Goal: Task Accomplishment & Management: Use online tool/utility

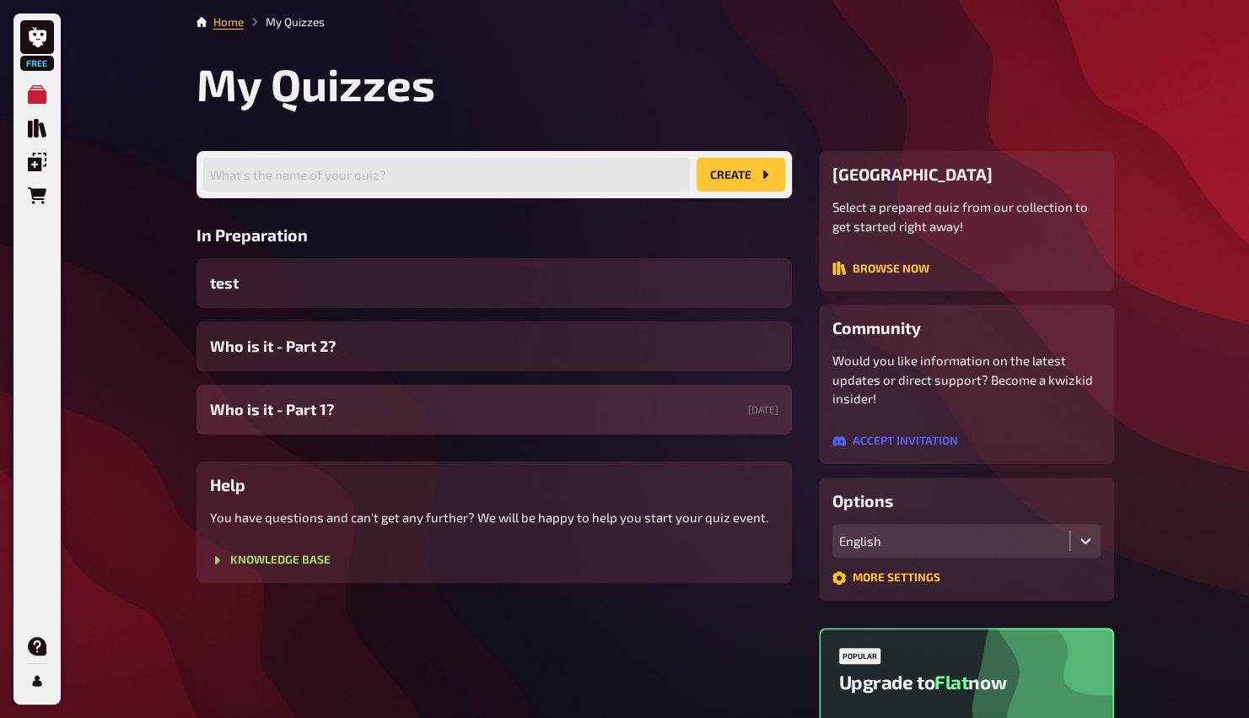
click at [246, 407] on span "Who is it - Part 1?" at bounding box center [272, 409] width 124 height 23
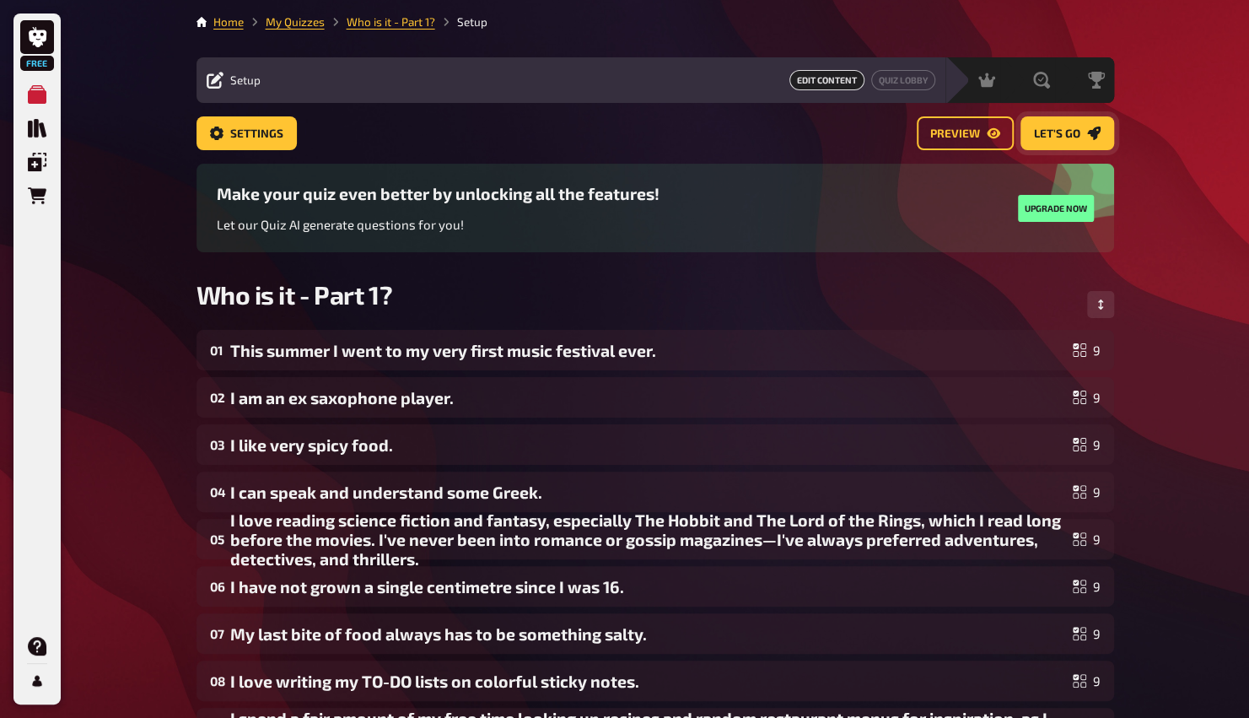
click at [613, 148] on button "Let's go" at bounding box center [1068, 133] width 94 height 34
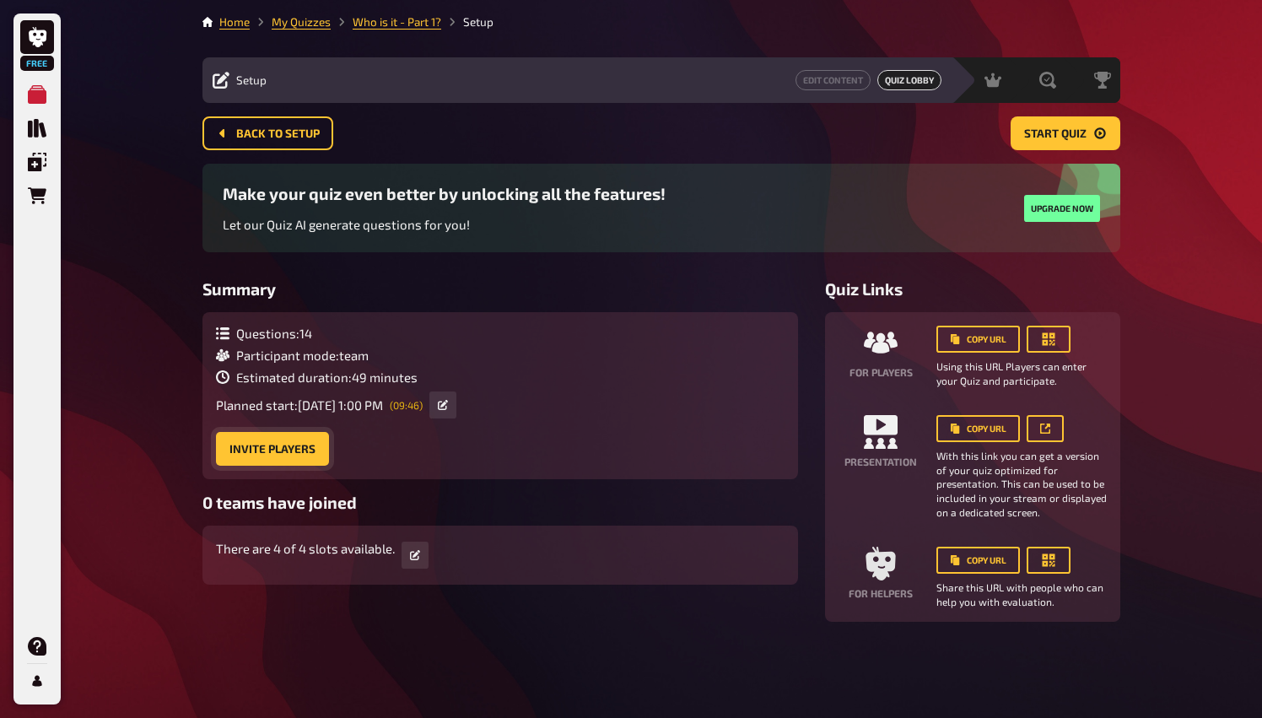
click at [265, 456] on button "Invite Players" at bounding box center [272, 449] width 113 height 34
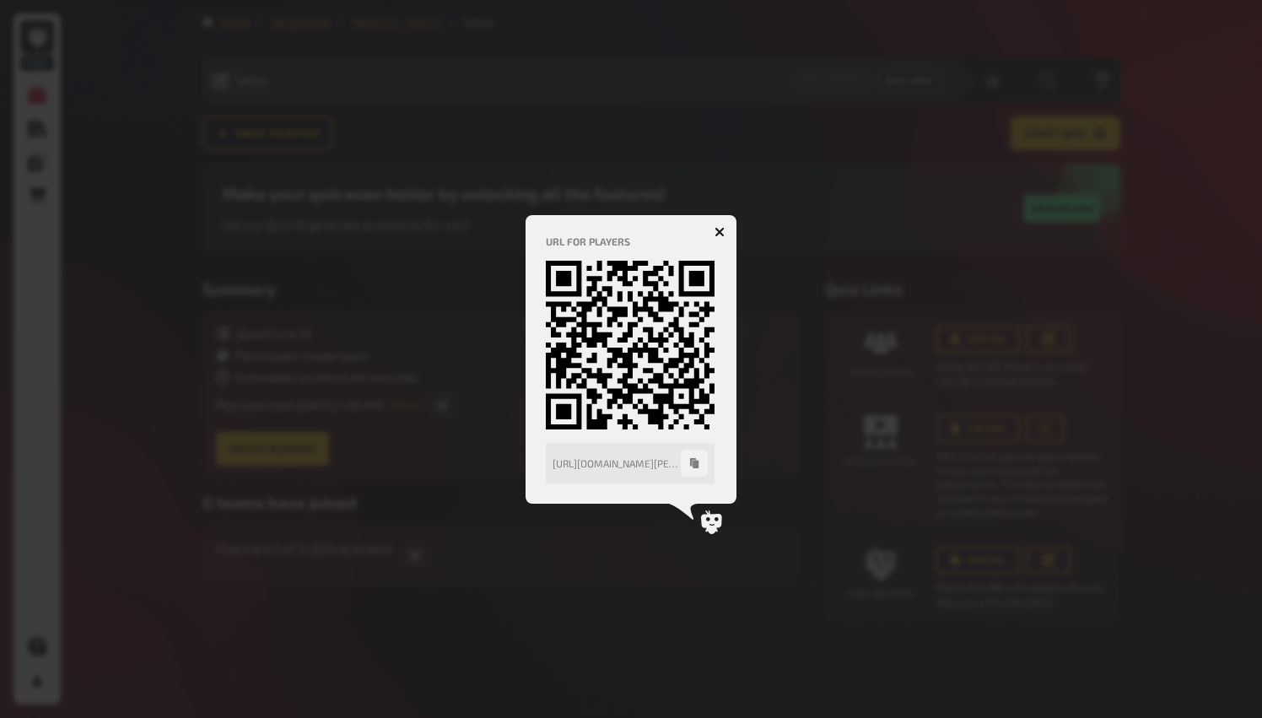
click at [613, 227] on icon "button" at bounding box center [720, 232] width 10 height 10
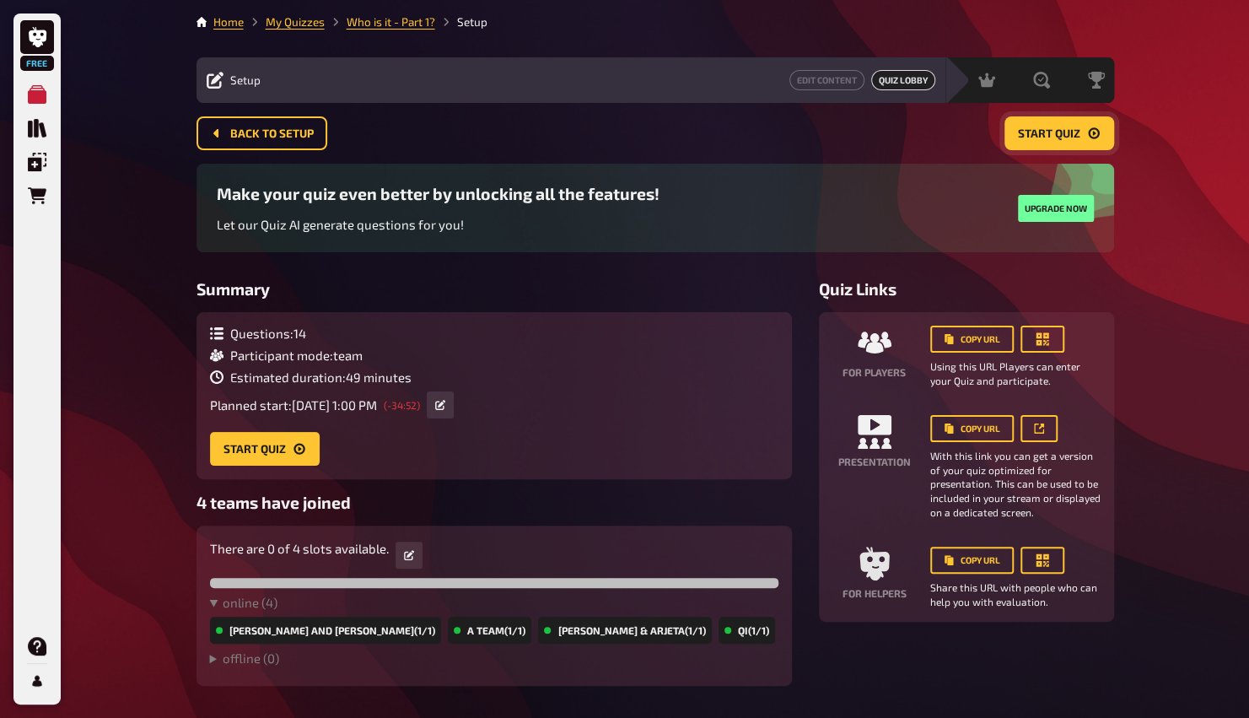
click at [613, 134] on span "Start Quiz" at bounding box center [1049, 134] width 62 height 12
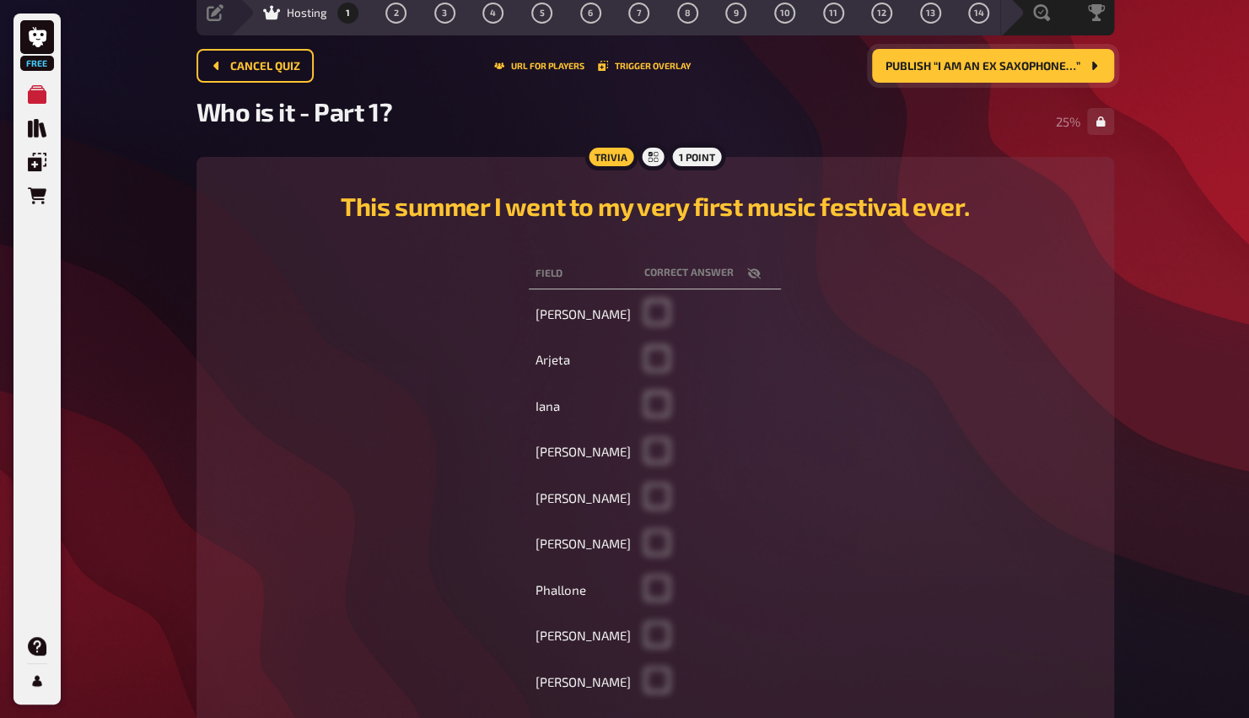
scroll to position [68, 0]
click at [613, 69] on span "Publish “I am an ex saxophone…”" at bounding box center [983, 66] width 195 height 12
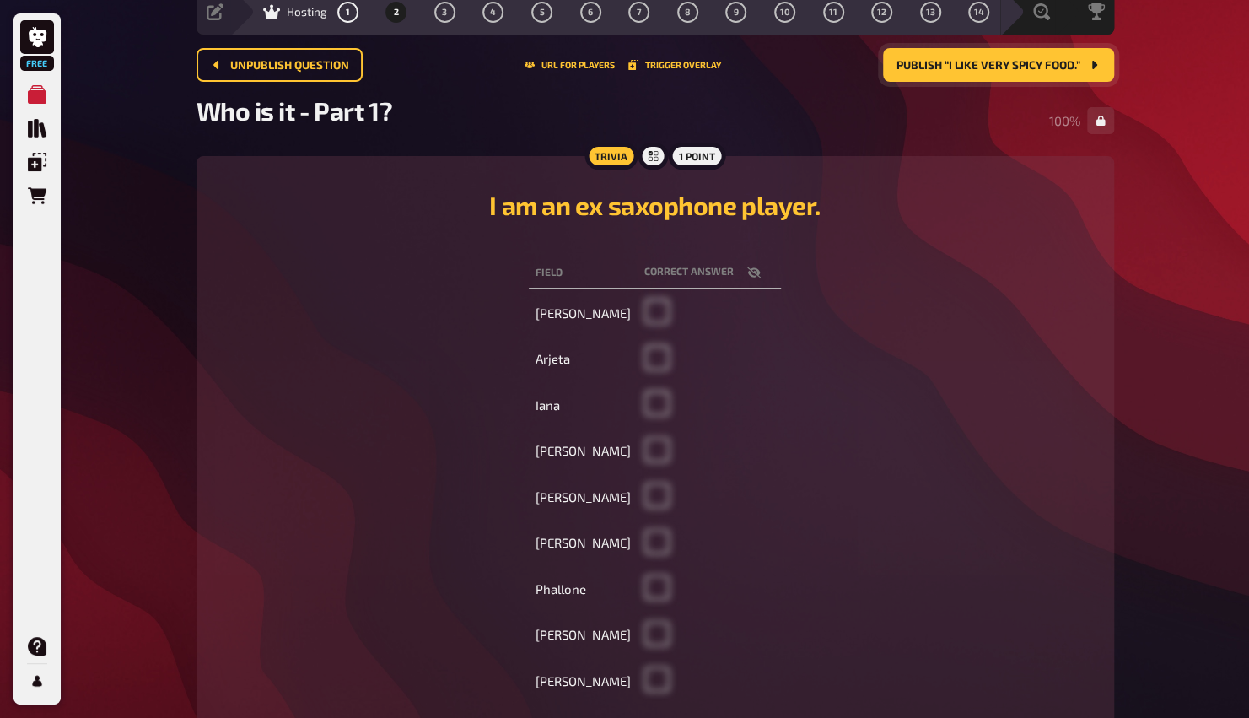
click at [613, 70] on span "Publish “I like very spicy food.”" at bounding box center [989, 66] width 184 height 12
click at [613, 70] on span "Publish “I can speak and…”" at bounding box center [1000, 66] width 159 height 12
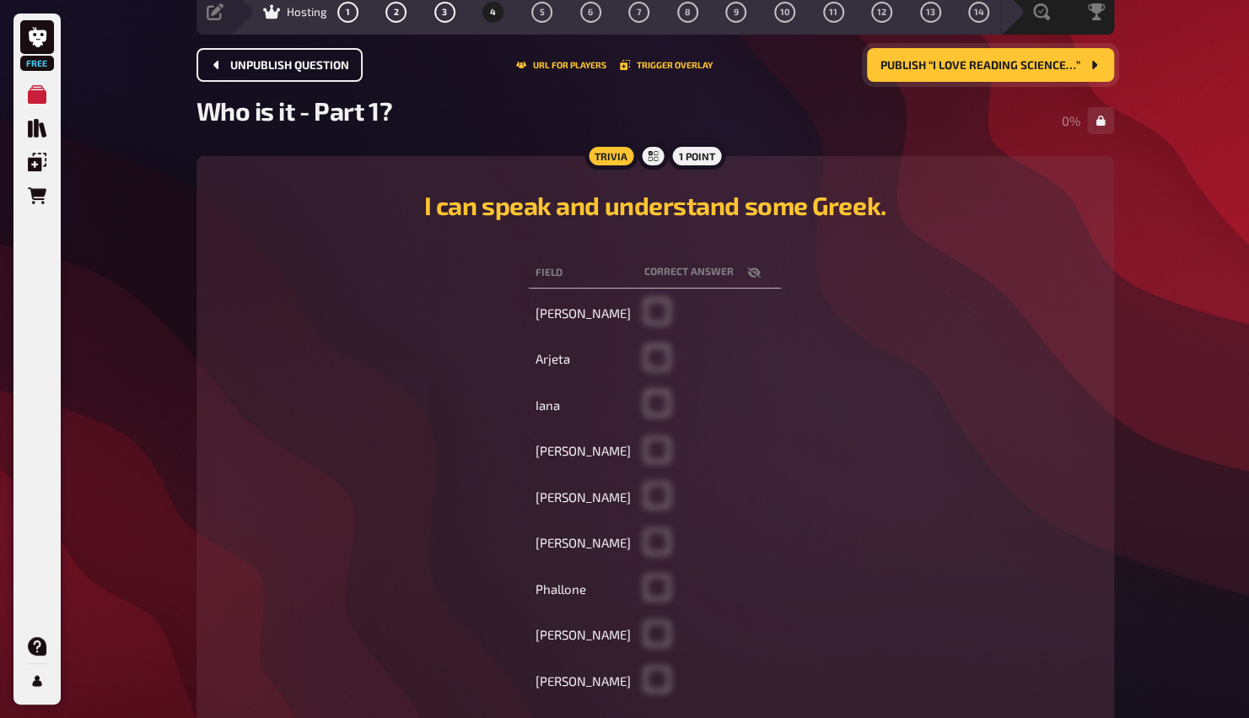
click at [334, 72] on button "Unpublish question" at bounding box center [280, 65] width 166 height 34
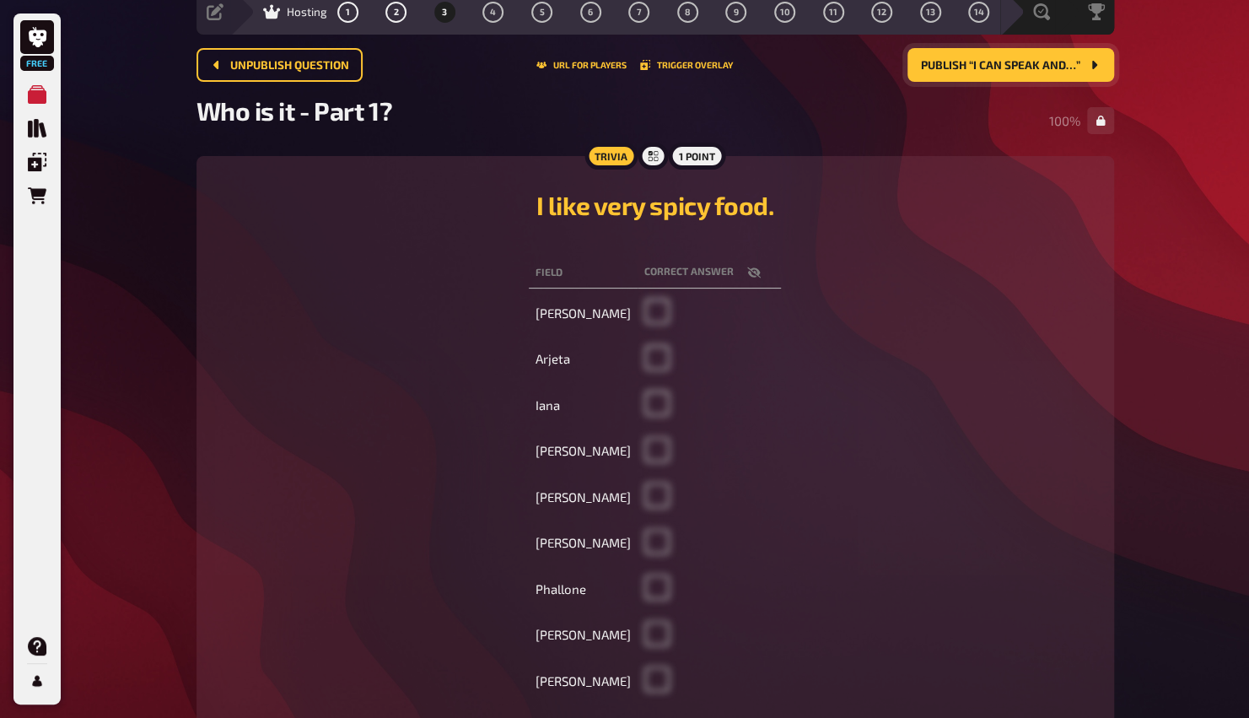
click at [613, 69] on span "Publish “I can speak and…”" at bounding box center [1000, 66] width 159 height 12
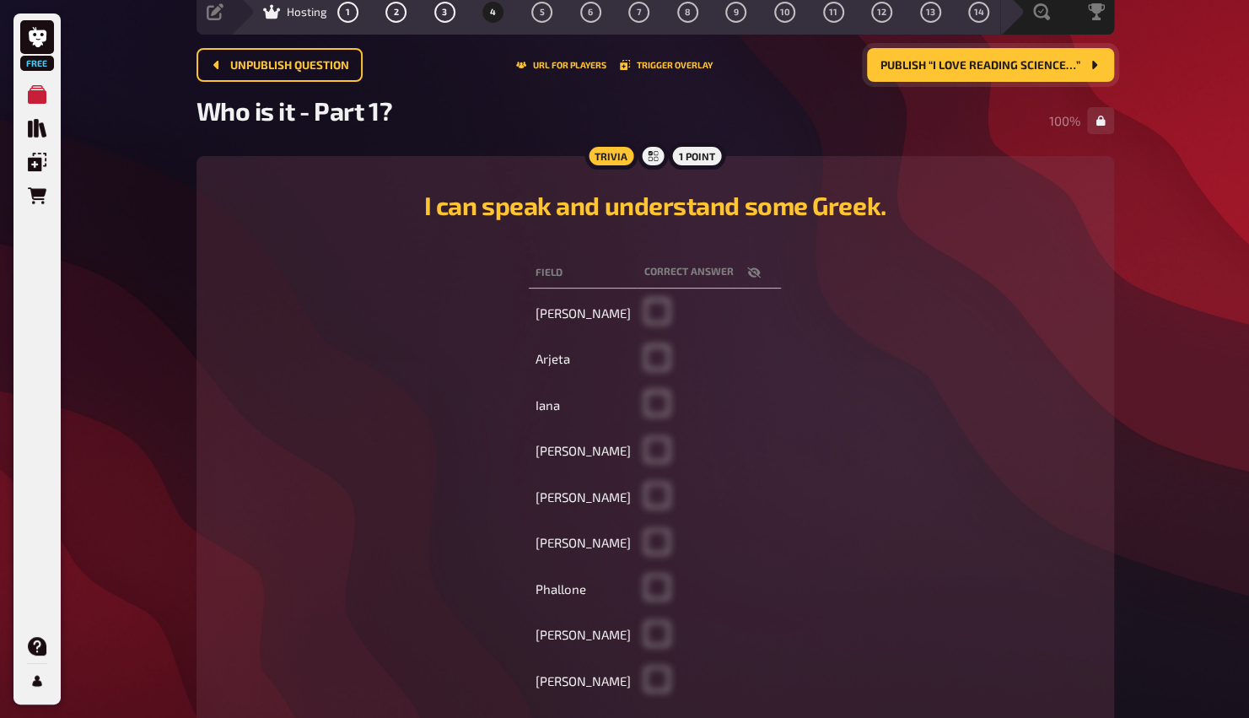
click at [613, 69] on span "Publish “I love reading science…”" at bounding box center [981, 66] width 200 height 12
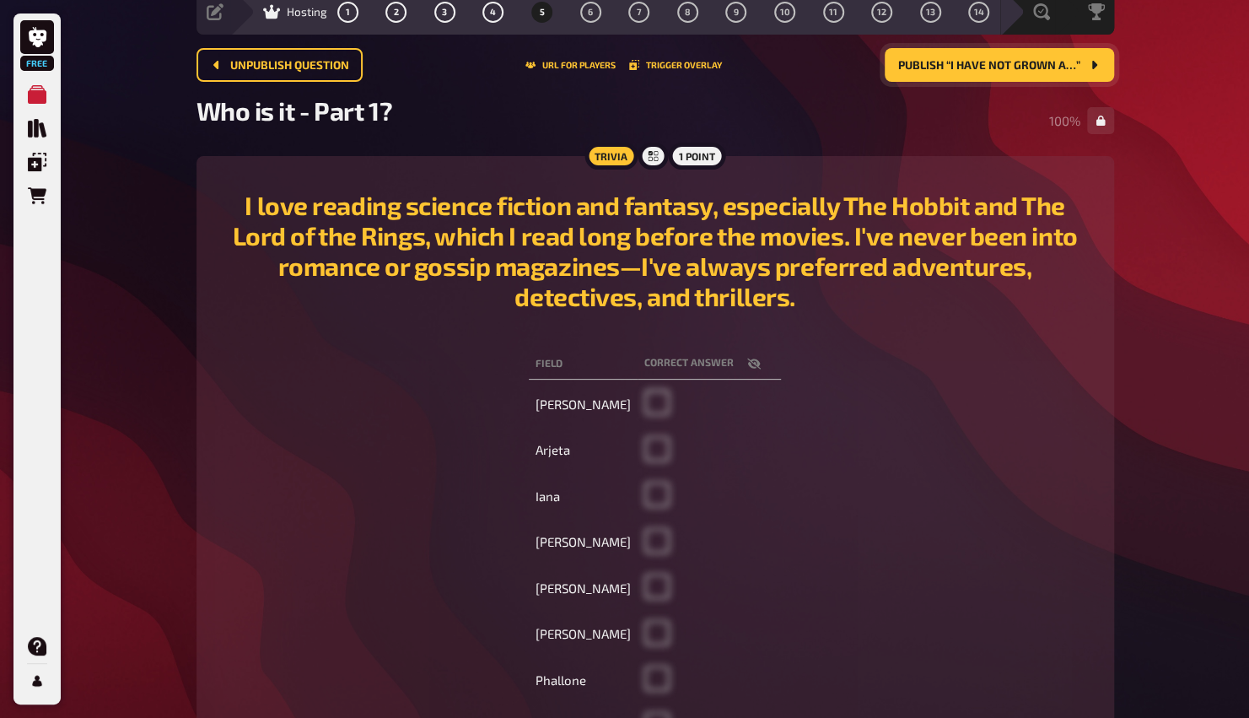
click at [613, 69] on span "Publish “I have not grown a…”" at bounding box center [989, 66] width 182 height 12
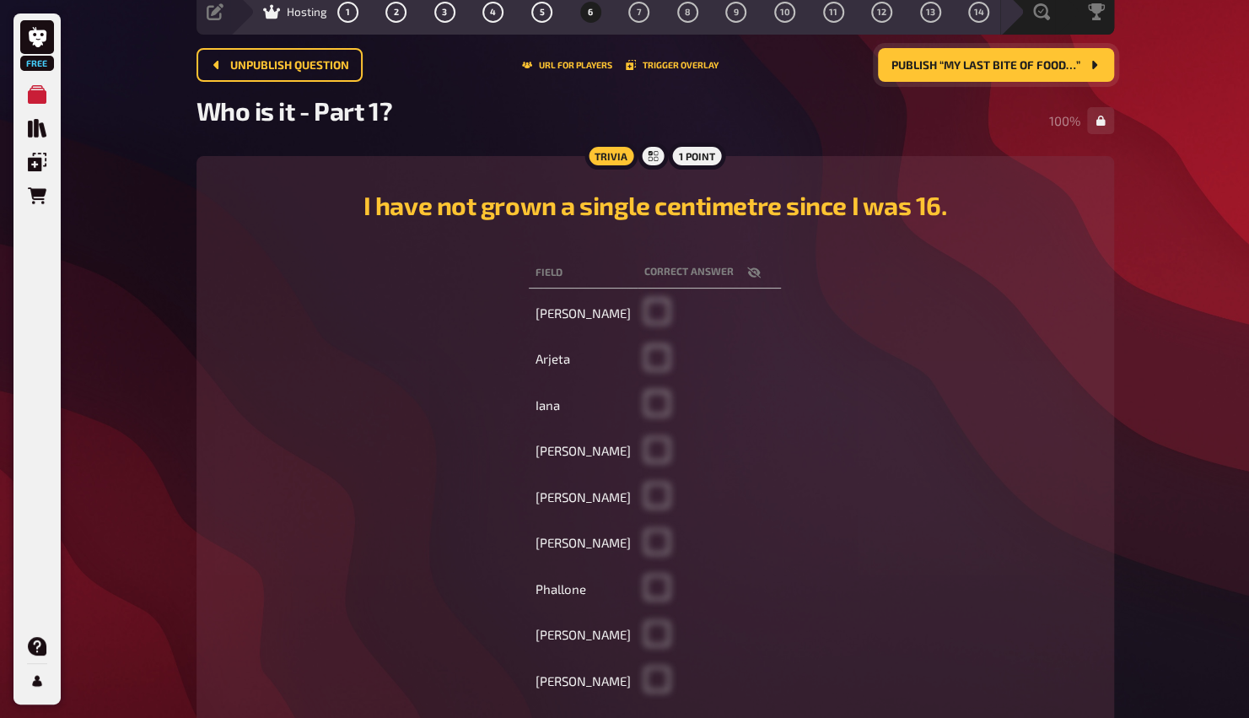
click at [613, 63] on span "Publish “My last bite of food…”" at bounding box center [986, 66] width 189 height 12
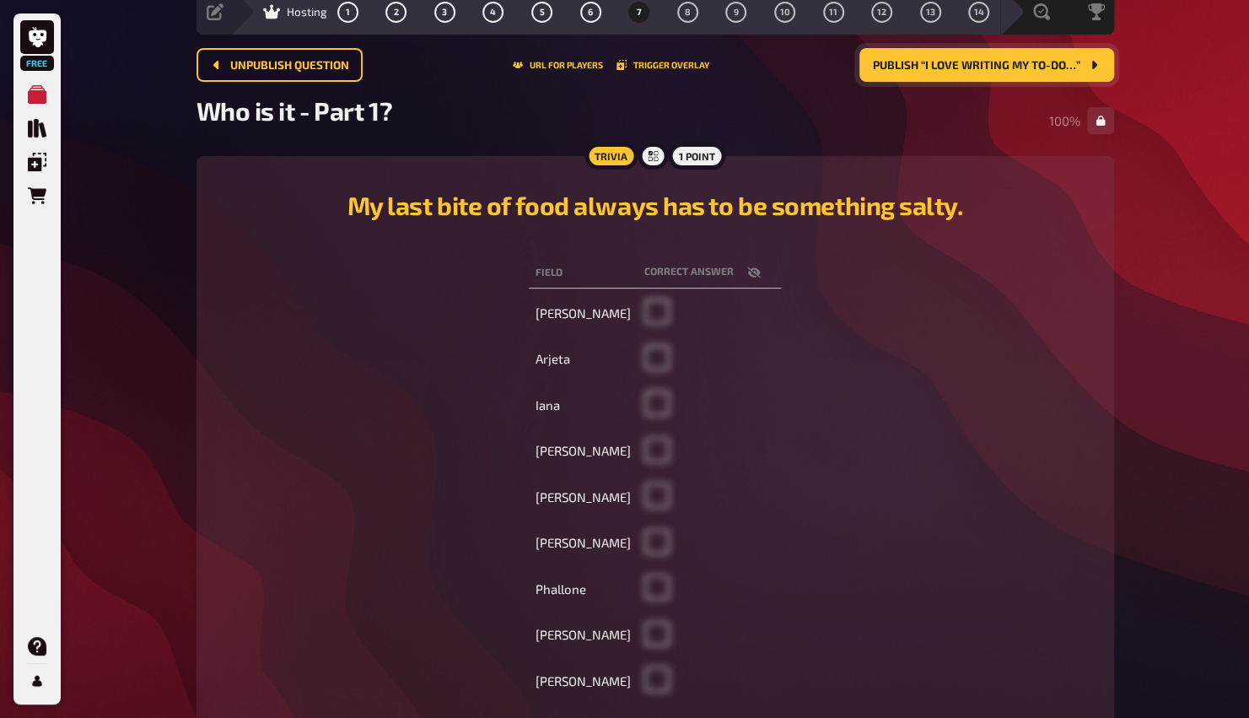
click at [613, 63] on span "Publish “I love writing my TO-DO…”" at bounding box center [977, 66] width 208 height 12
click at [613, 61] on span "Publish “I spend a fair amount of…”" at bounding box center [974, 66] width 213 height 12
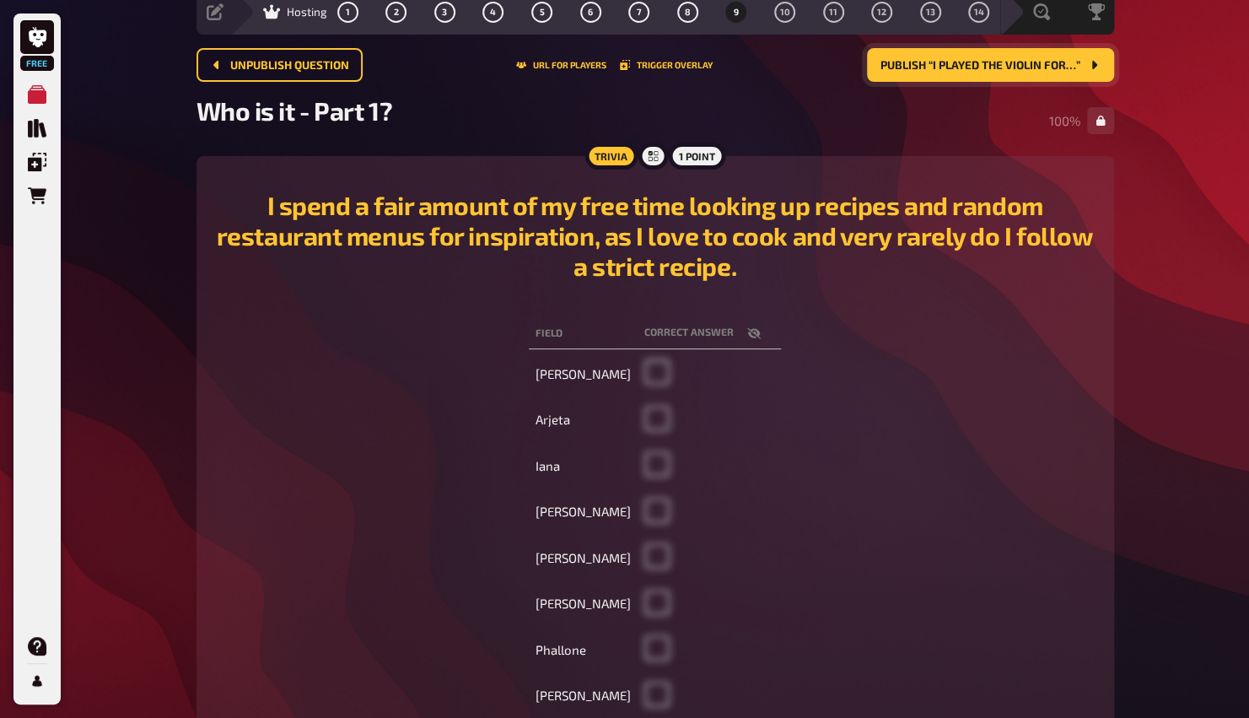
click at [613, 61] on span "Publish “I played the violin for…”" at bounding box center [981, 66] width 200 height 12
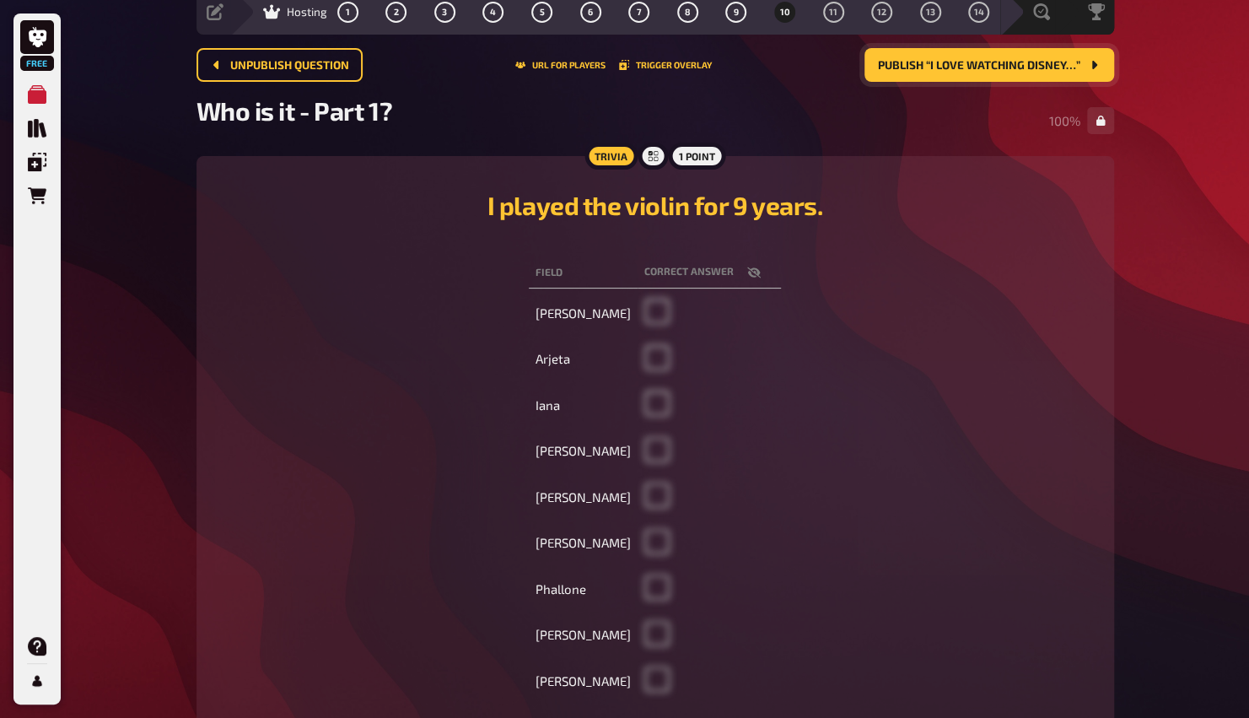
click at [613, 61] on span "Publish “I love watching Disney…”" at bounding box center [979, 66] width 202 height 12
click at [613, 61] on span "Publish “I am terrified of snakes.”" at bounding box center [979, 66] width 204 height 12
click at [613, 61] on span "Publish “I did practise Judo for…”" at bounding box center [981, 66] width 200 height 12
click at [613, 61] on span "Publish “I travelled through…”" at bounding box center [986, 66] width 190 height 12
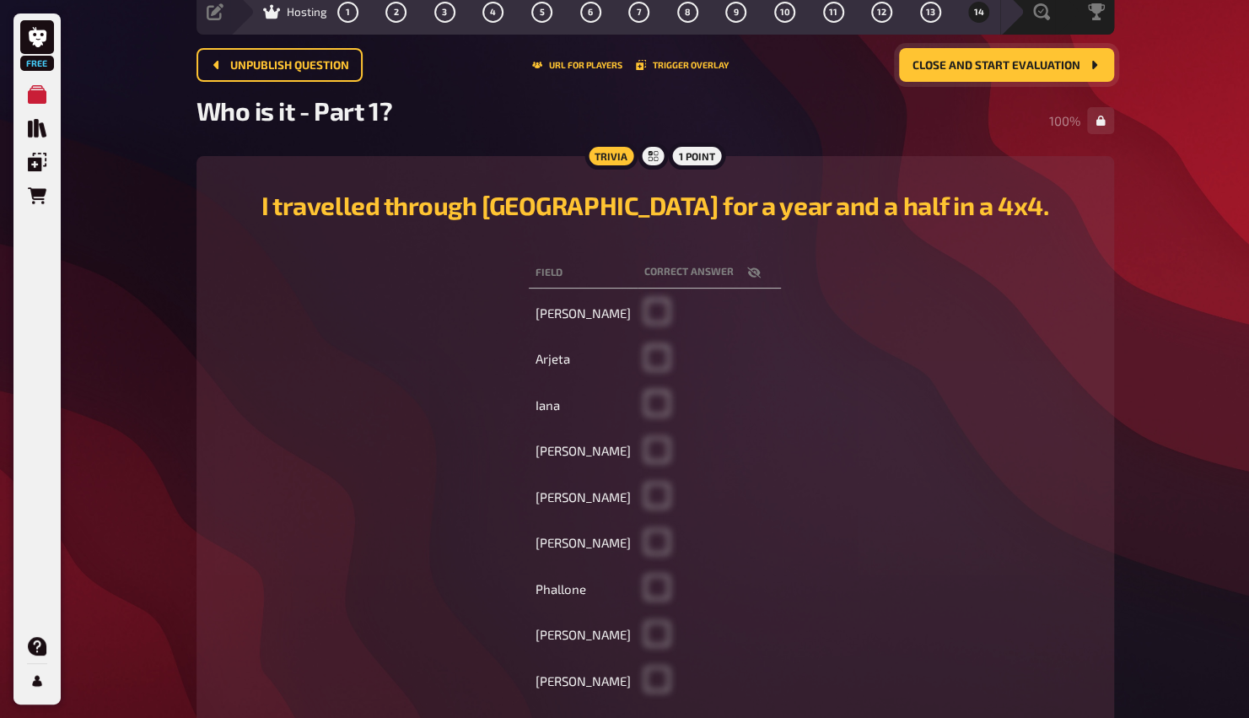
click at [613, 61] on span "Close and start evaluation" at bounding box center [997, 66] width 168 height 12
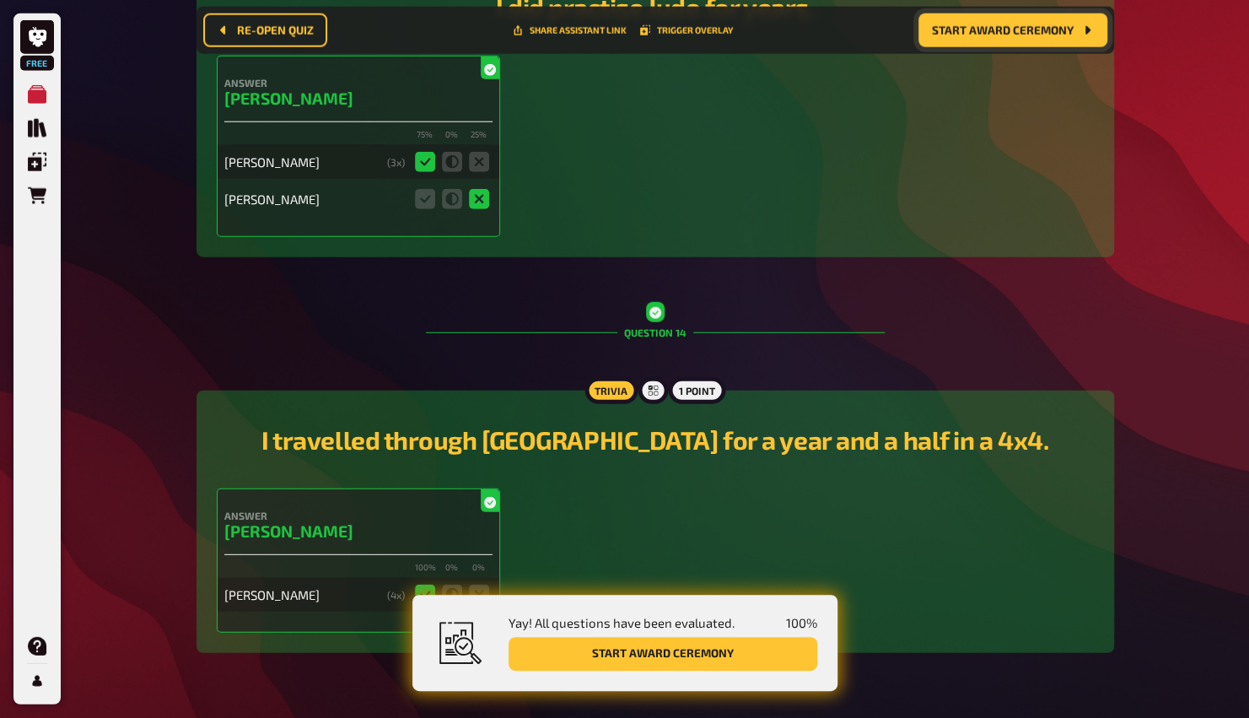
scroll to position [6218, 0]
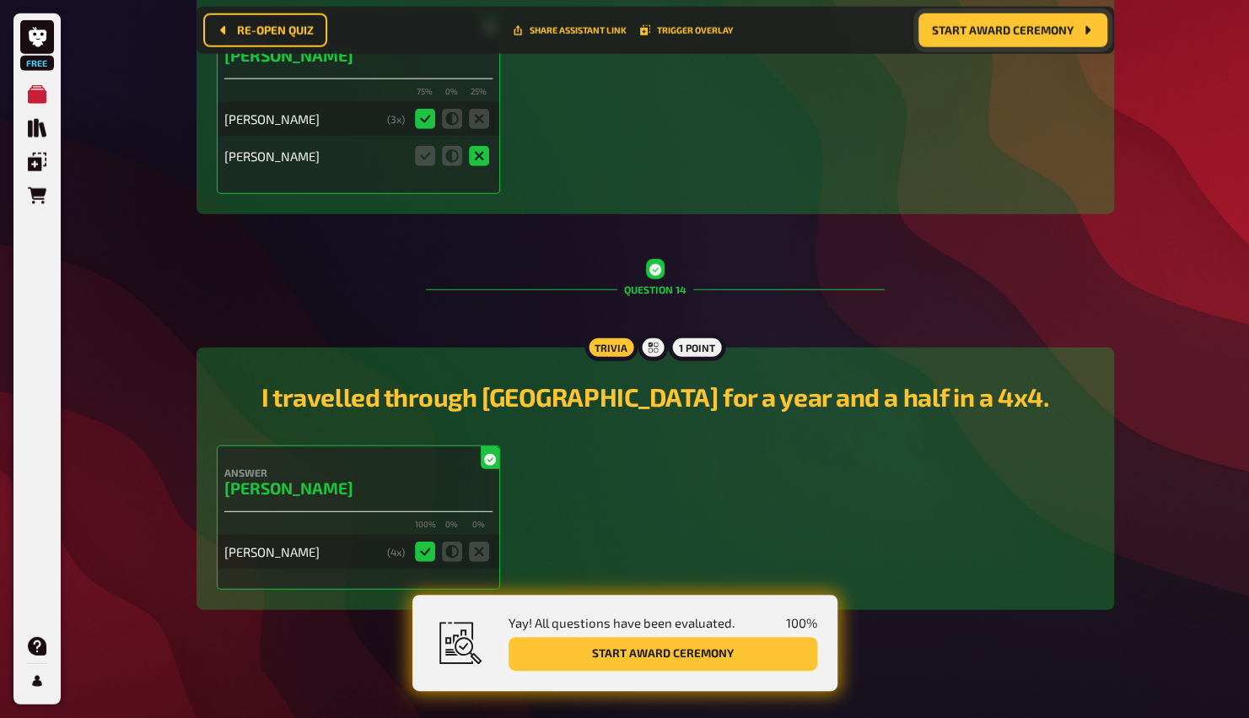
click at [613, 654] on button "Start award ceremony" at bounding box center [663, 654] width 309 height 34
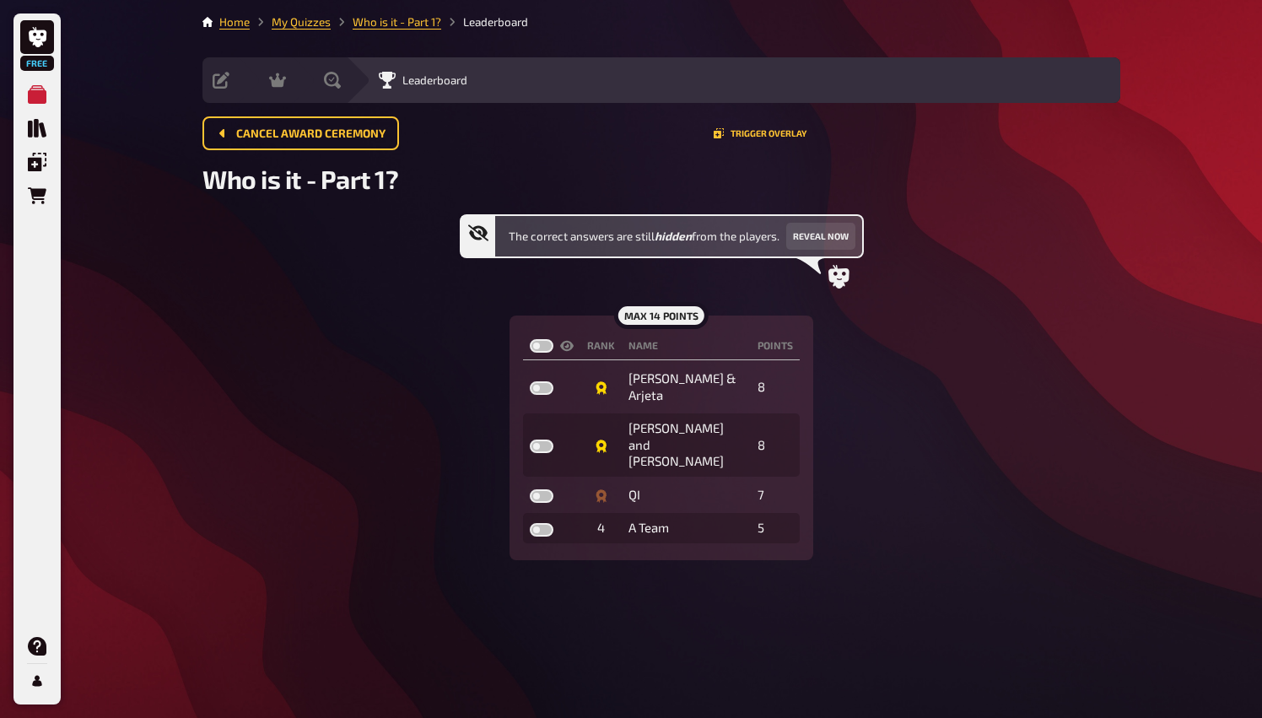
click at [613, 202] on main "Home My Quizzes Who is it - Part 1? Leaderboard Setup Edit Content Quiz Lobby H…" at bounding box center [661, 286] width 918 height 547
click at [613, 241] on div "The correct answers are still hidden from the players. Reveal now max 14 points…" at bounding box center [661, 387] width 918 height 346
